Goal: Task Accomplishment & Management: Complete application form

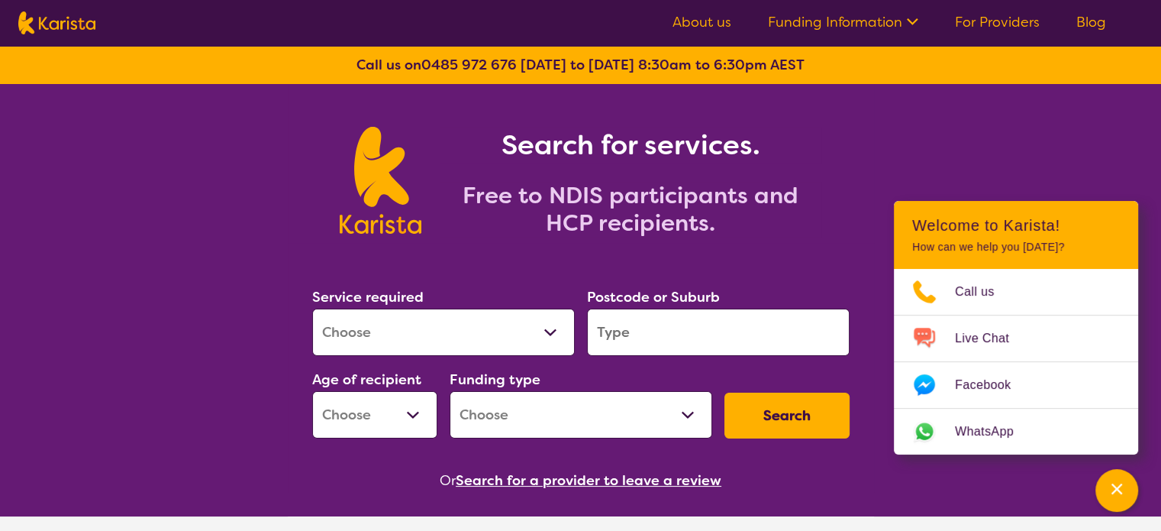
click at [909, 21] on icon at bounding box center [910, 20] width 16 height 16
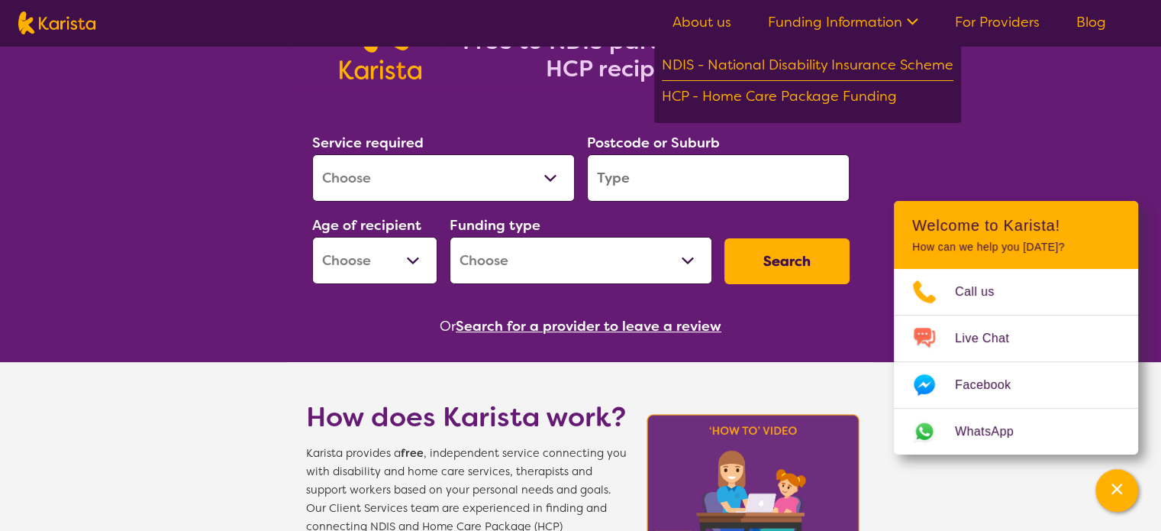
scroll to position [458, 0]
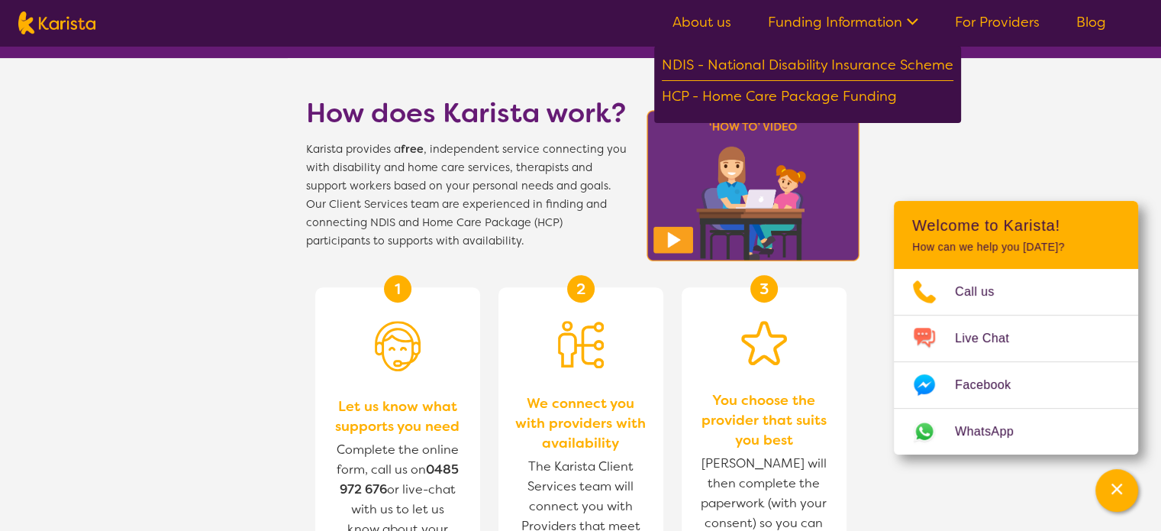
click at [988, 23] on link "For Providers" at bounding box center [997, 22] width 85 height 18
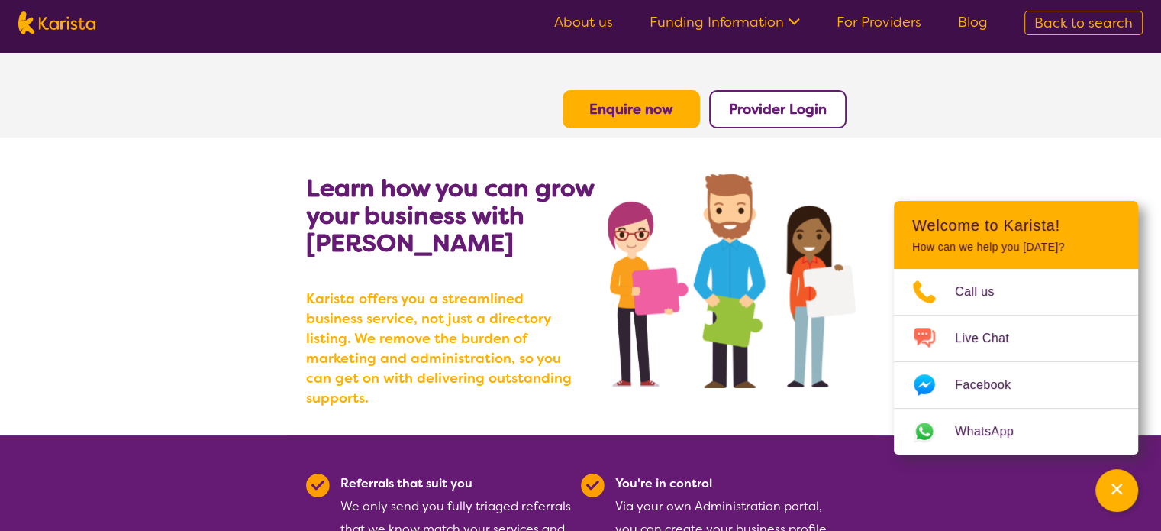
click at [600, 93] on button "Enquire now" at bounding box center [631, 109] width 137 height 38
click at [592, 110] on b "Enquire now" at bounding box center [631, 109] width 84 height 18
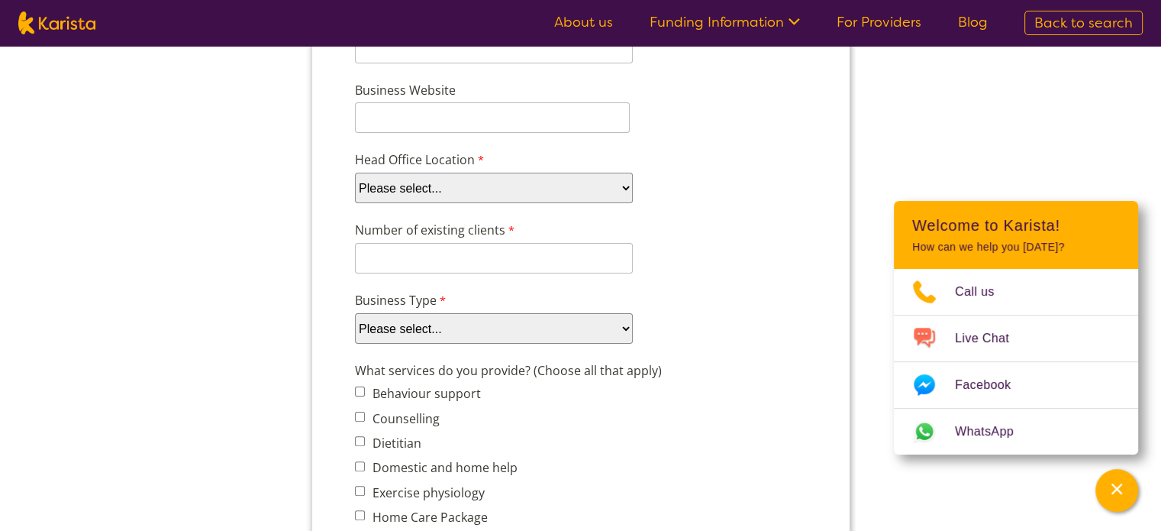
scroll to position [305, 0]
click at [624, 178] on select "Please select... ACT NSW NT QLD SA TAS VIC WA" at bounding box center [493, 190] width 278 height 31
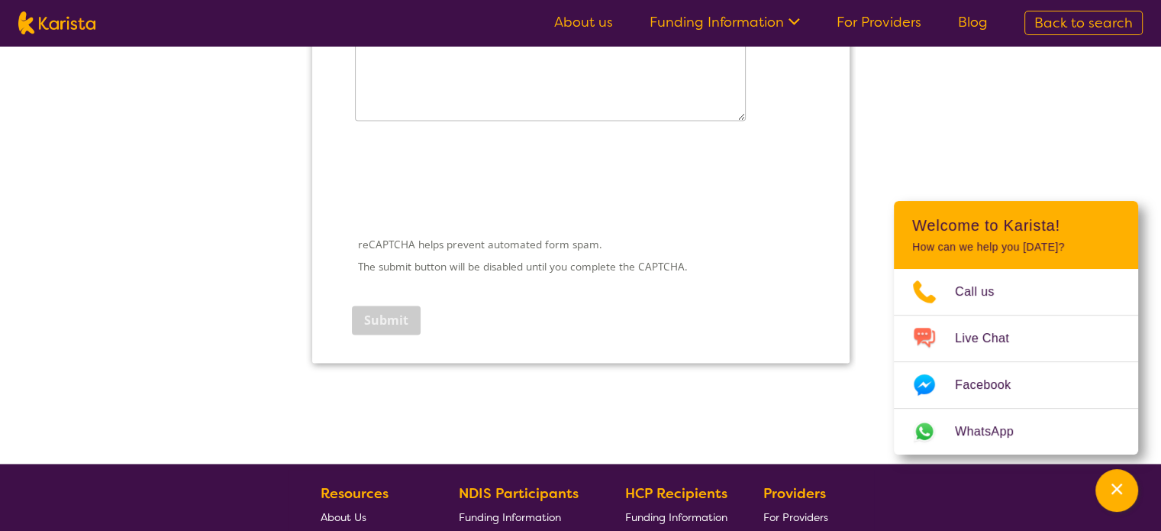
scroll to position [2137, 0]
